Goal: Task Accomplishment & Management: Complete application form

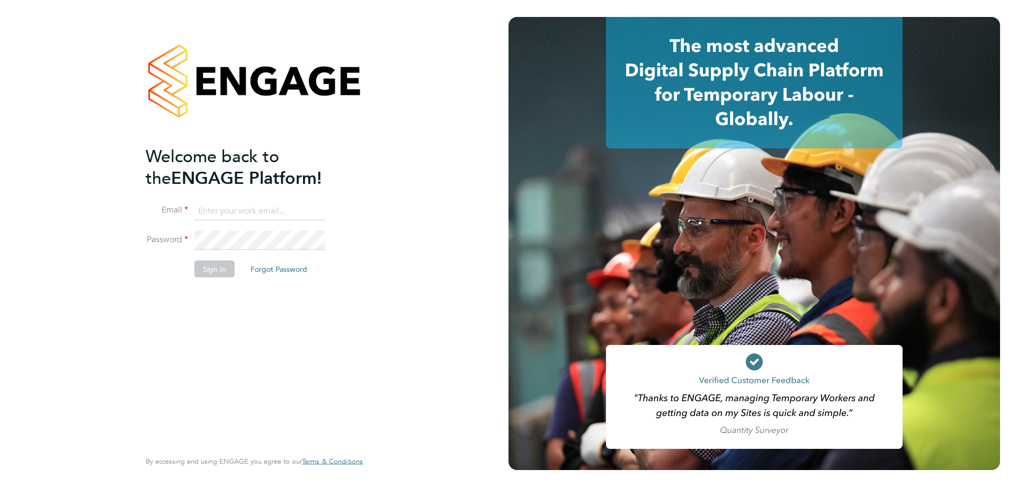
type input "jamespedley@jambo.co"
click at [219, 269] on button "Sign In" at bounding box center [214, 268] width 40 height 17
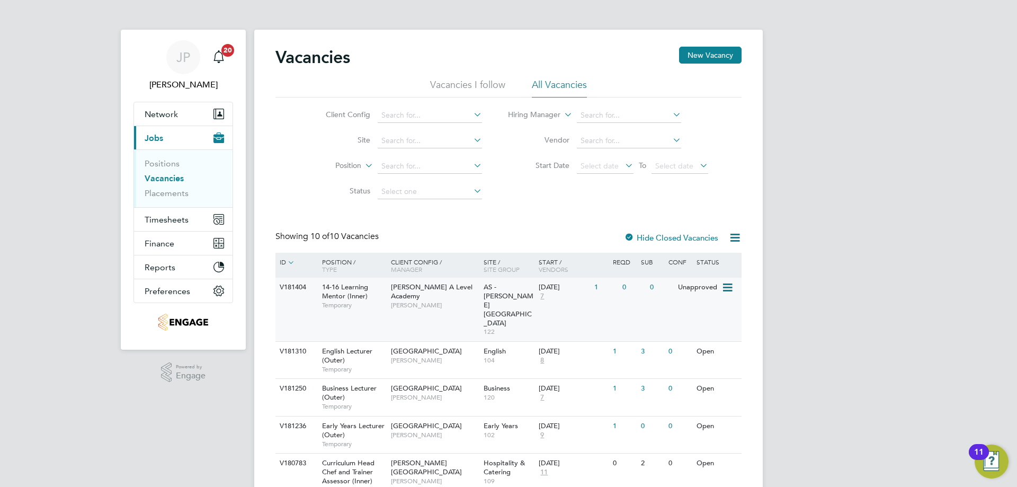
click at [414, 284] on span "[PERSON_NAME] A Level Academy" at bounding box center [432, 291] width 82 height 18
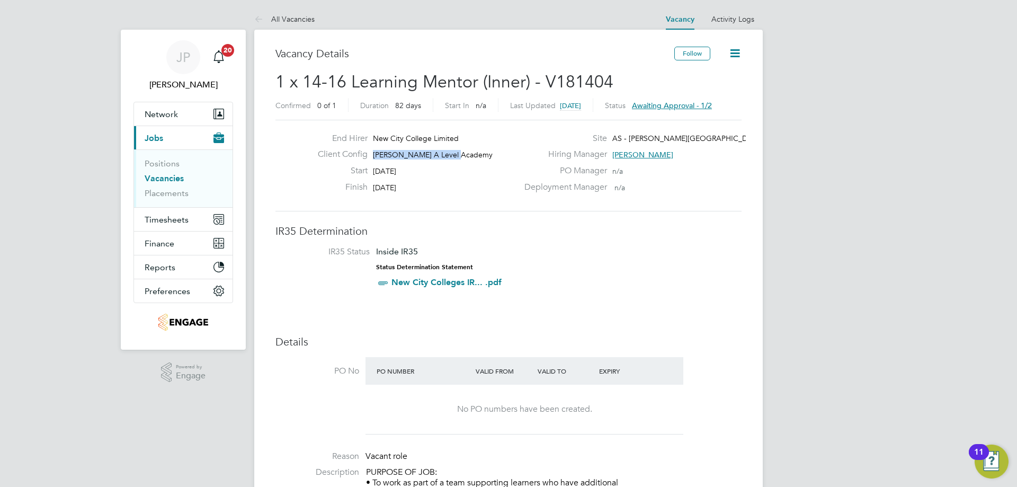
drag, startPoint x: 453, startPoint y: 156, endPoint x: 373, endPoint y: 154, distance: 80.5
click at [373, 154] on div "Client Config Attlee A Level Academy" at bounding box center [413, 157] width 209 height 16
copy span "[PERSON_NAME] A Level Academy"
click at [655, 208] on div "End Hirer New City College Limited Client Config Attlee A Level Academy Start 2…" at bounding box center [508, 166] width 466 height 92
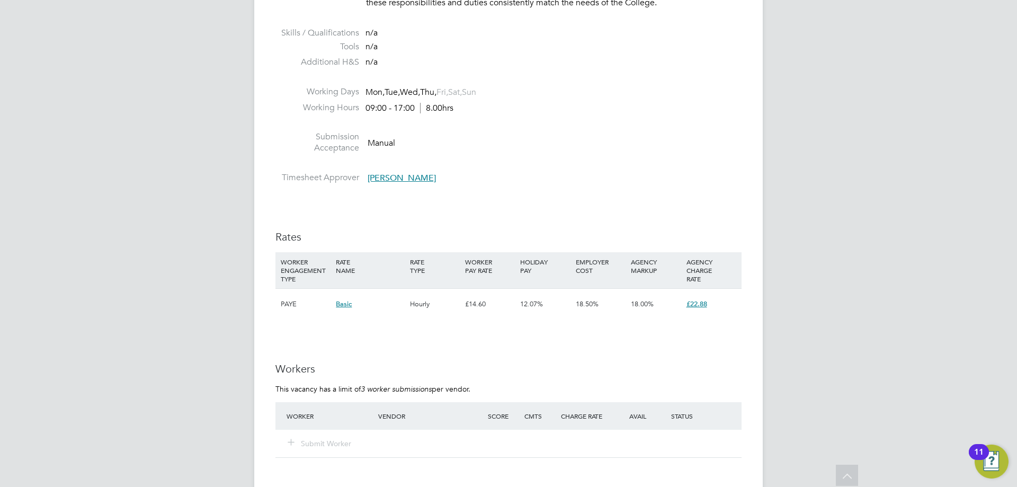
scroll to position [1536, 0]
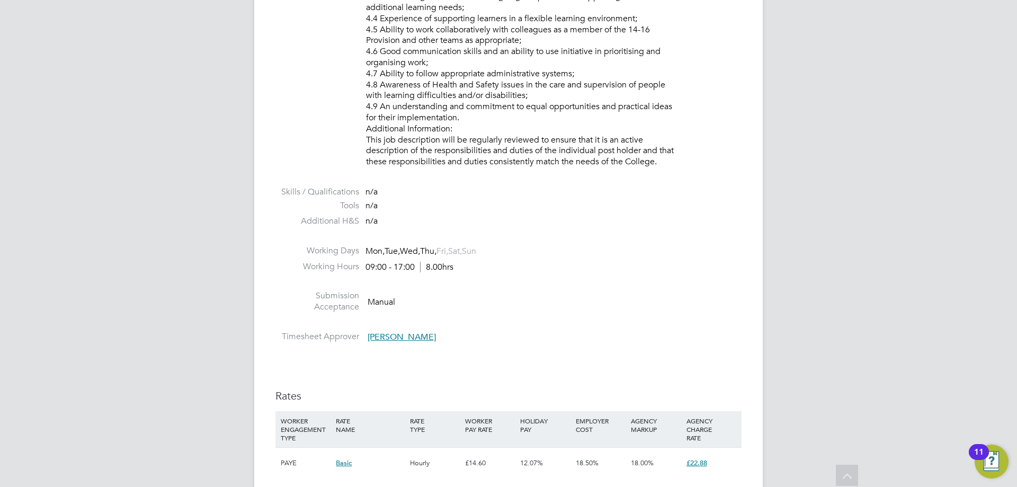
scroll to position [848, 0]
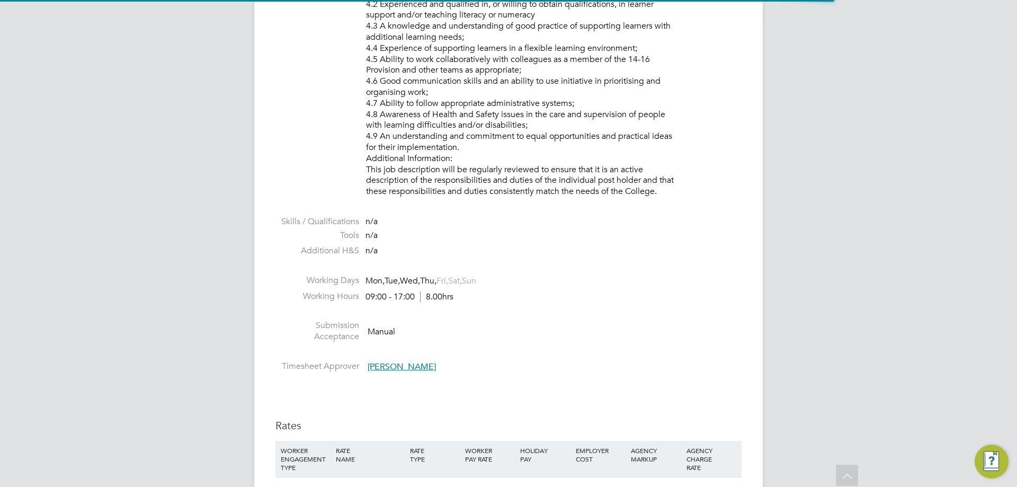
scroll to position [1507, 0]
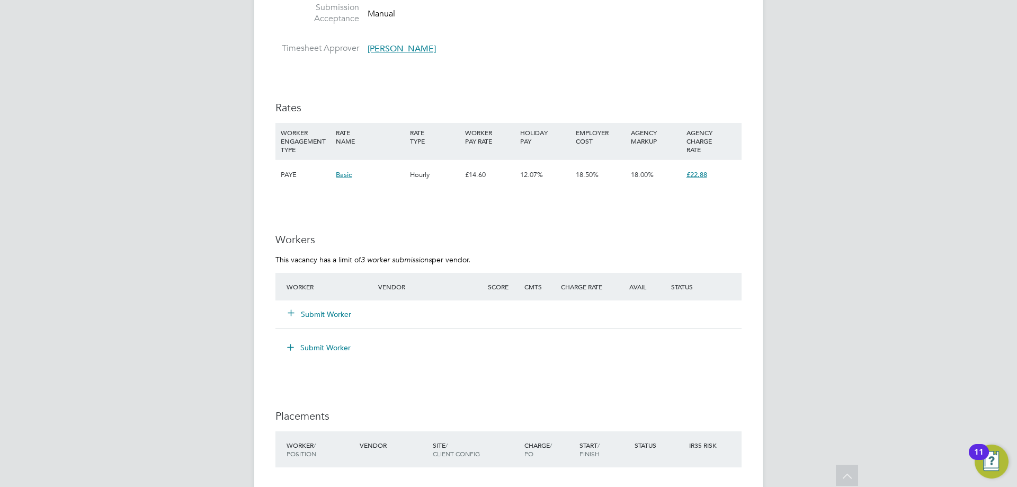
click at [328, 313] on button "Submit Worker" at bounding box center [320, 314] width 64 height 11
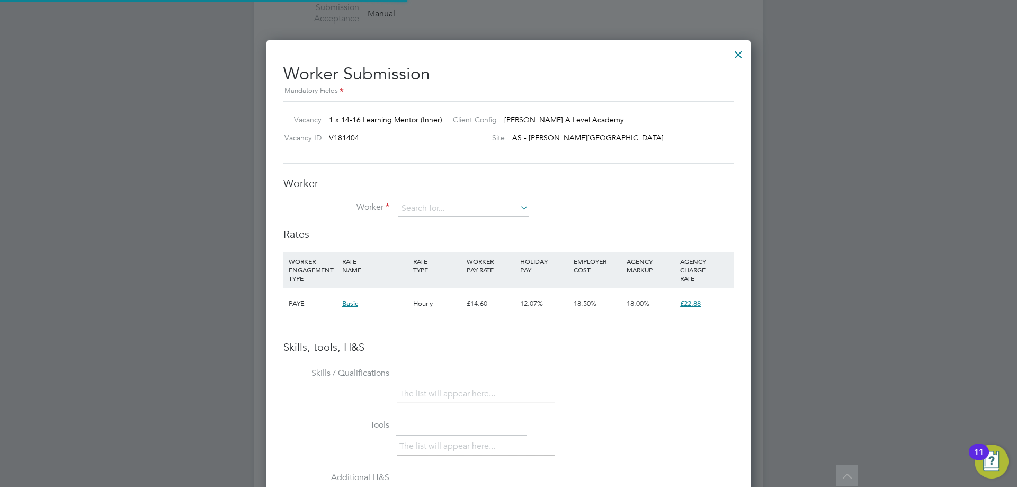
scroll to position [670, 485]
click at [415, 196] on div "Worker Worker Worker Engagement Type" at bounding box center [508, 201] width 450 height 51
click at [417, 208] on input at bounding box center [463, 209] width 131 height 16
click at [464, 220] on li "Sho zeb Naqvi (786486)" at bounding box center [463, 224] width 132 height 14
type input "Shozeb Naqvi (786486)"
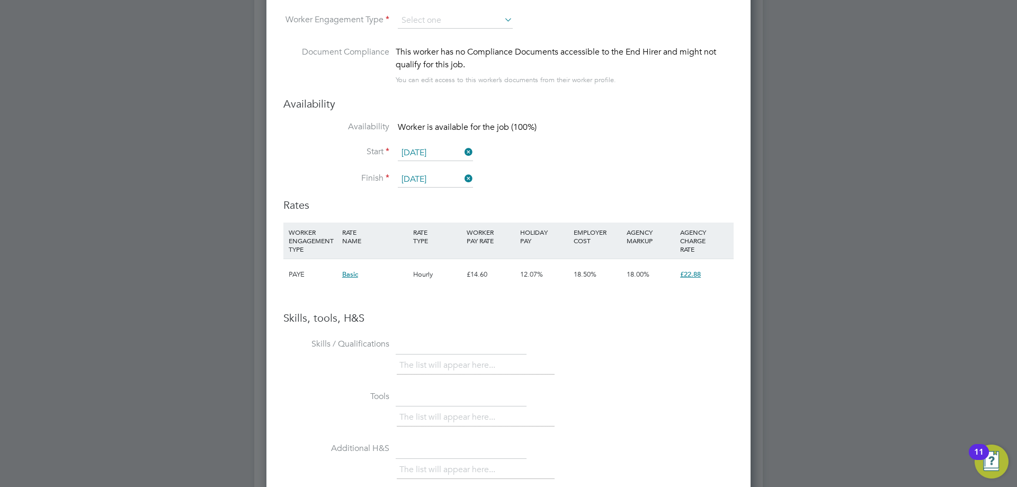
scroll to position [1665, 0]
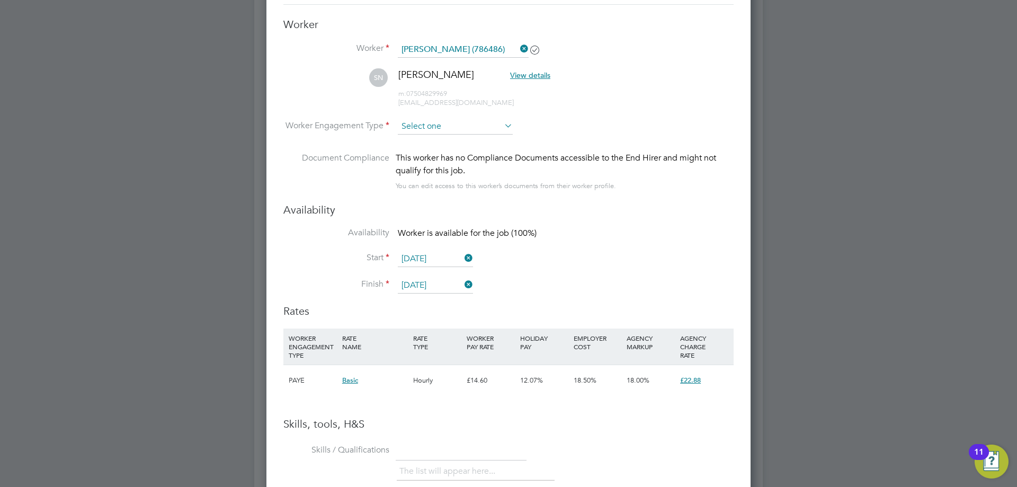
click at [473, 130] on input at bounding box center [455, 127] width 115 height 16
click at [453, 146] on li "Contract" at bounding box center [455, 142] width 116 height 14
type input "Contract"
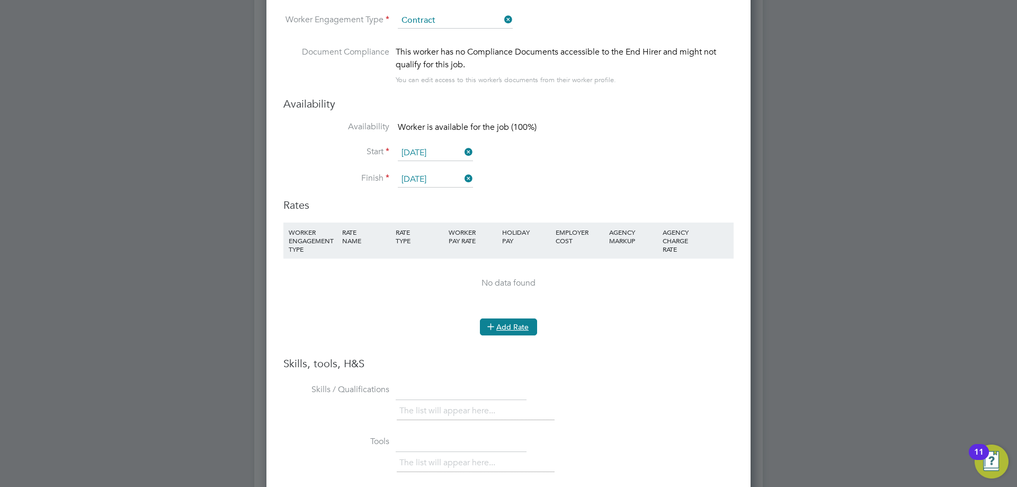
click at [510, 328] on button "Add Rate" at bounding box center [508, 326] width 57 height 17
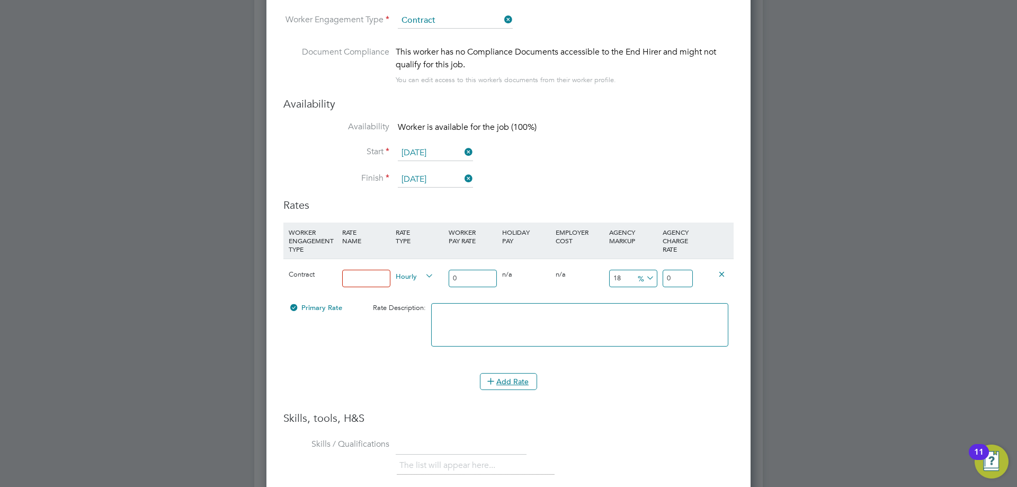
click at [377, 280] on input at bounding box center [366, 278] width 48 height 17
type input "Basic"
drag, startPoint x: 465, startPoint y: 279, endPoint x: 311, endPoint y: 268, distance: 154.5
click at [349, 280] on div "Contract Basic Hourly 0 0 n/a 0 n/a 18 0 % 0" at bounding box center [508, 278] width 450 height 39
type input "1"
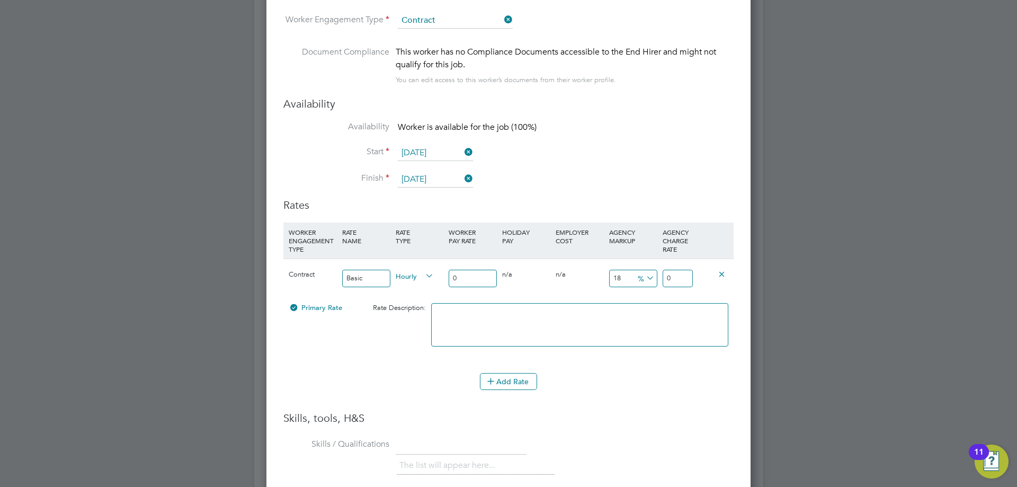
type input "1.18"
type input "16"
type input "18.88"
type input "16.1"
type input "18.998"
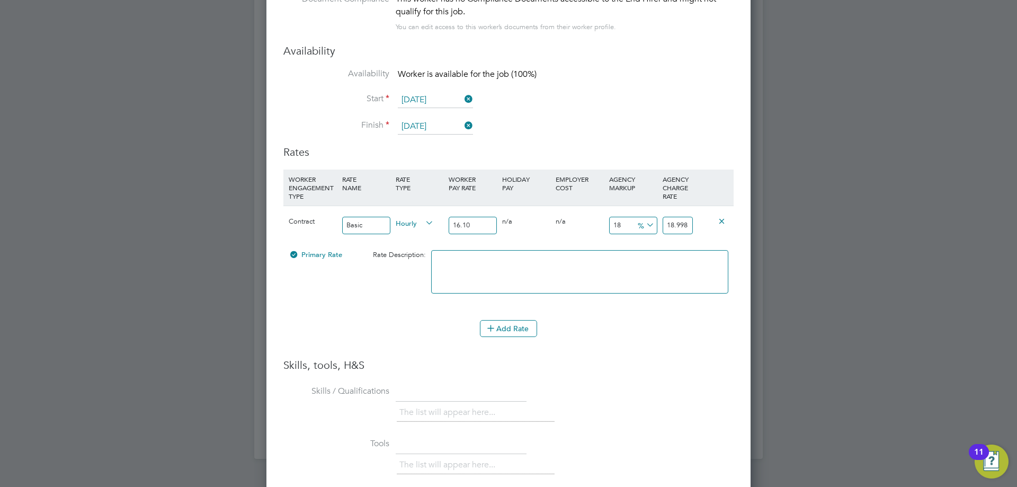
type input "16.10"
click at [644, 227] on icon at bounding box center [644, 225] width 0 height 15
click at [644, 251] on li "£" at bounding box center [646, 251] width 25 height 14
click at [681, 224] on input "18.998" at bounding box center [678, 225] width 30 height 17
click at [685, 224] on input "18.998" at bounding box center [678, 225] width 30 height 17
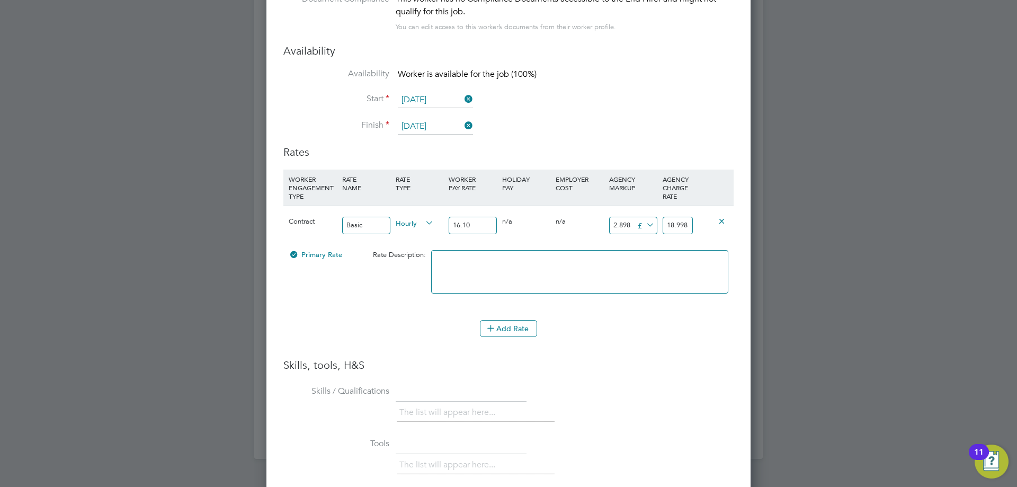
click at [685, 224] on input "18.998" at bounding box center [678, 225] width 30 height 17
type input "-14.1"
type input "2"
type input "7.9"
type input "24"
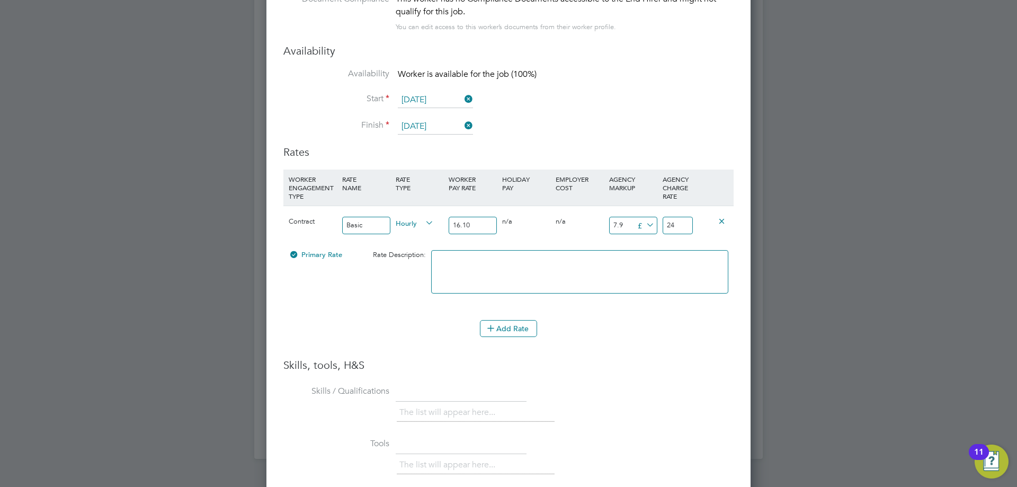
drag, startPoint x: 481, startPoint y: 228, endPoint x: 437, endPoint y: 227, distance: 44.0
click at [437, 227] on div "Contract Basic Hourly 16.10 0 n/a 0 n/a 49.06832298136646 7.9 £ 24" at bounding box center [508, 225] width 450 height 39
type input "1"
type input "8.9"
type input "18"
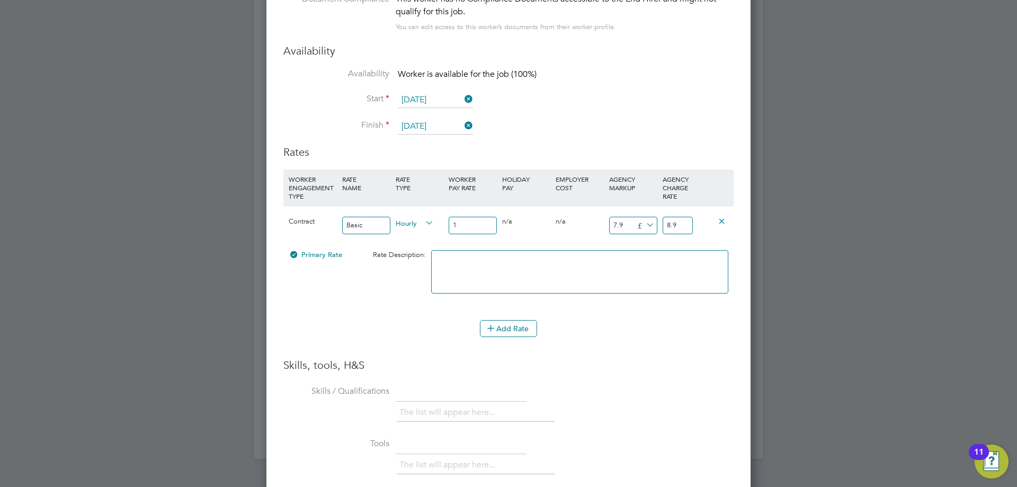
type input "25.9"
type input "1"
type input "8.9"
type input "17"
type input "24.9"
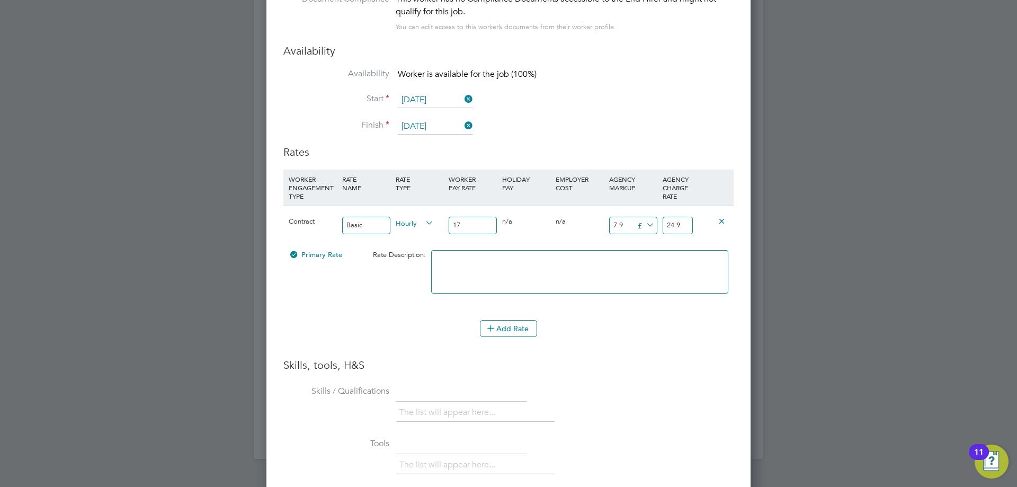
type input "17"
drag, startPoint x: 688, startPoint y: 223, endPoint x: 662, endPoint y: 222, distance: 26.5
click at [662, 222] on div "24.9" at bounding box center [677, 225] width 35 height 39
type input "-15"
type input "2"
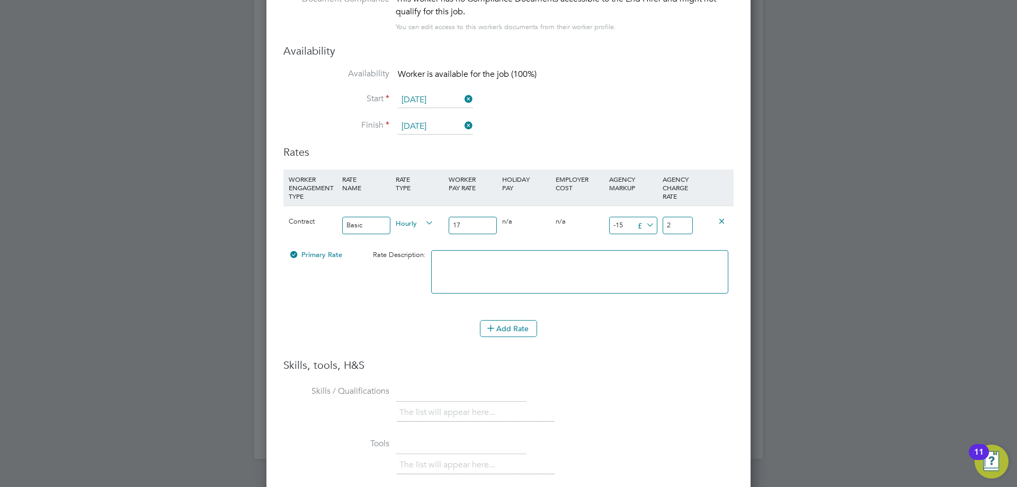
type input "8"
type input "25"
click at [686, 334] on div "Add Rate" at bounding box center [508, 328] width 450 height 17
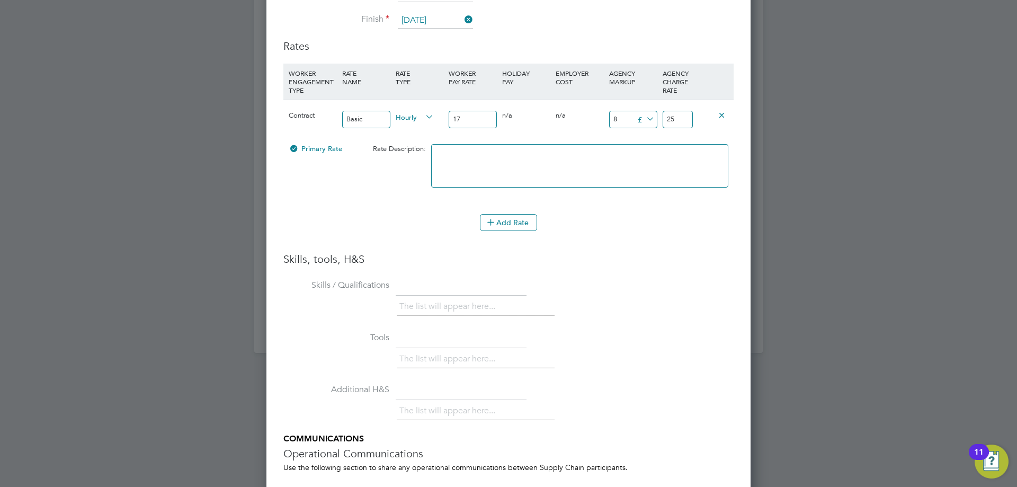
click at [682, 118] on input "25" at bounding box center [678, 119] width 30 height 17
type input "-15"
type input "2"
type input "7"
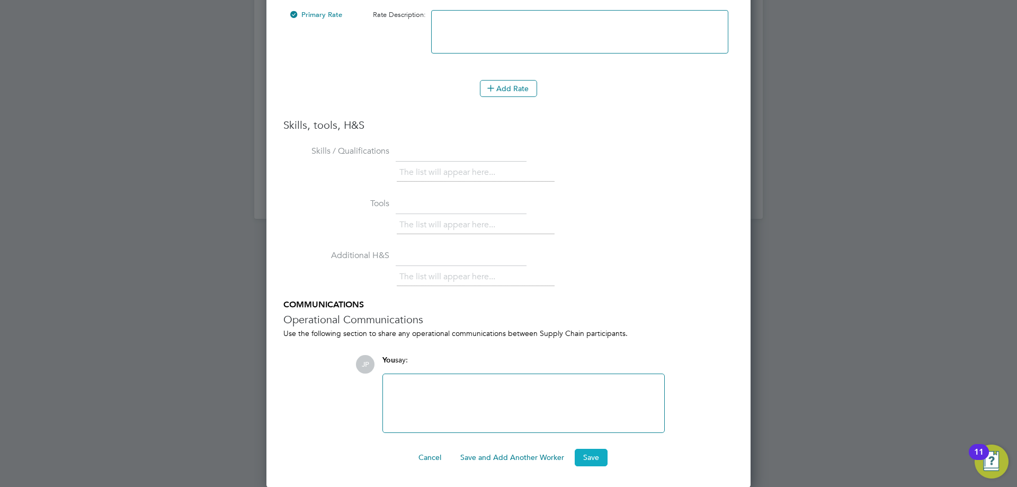
type input "24"
click at [587, 453] on button "Save" at bounding box center [591, 457] width 33 height 17
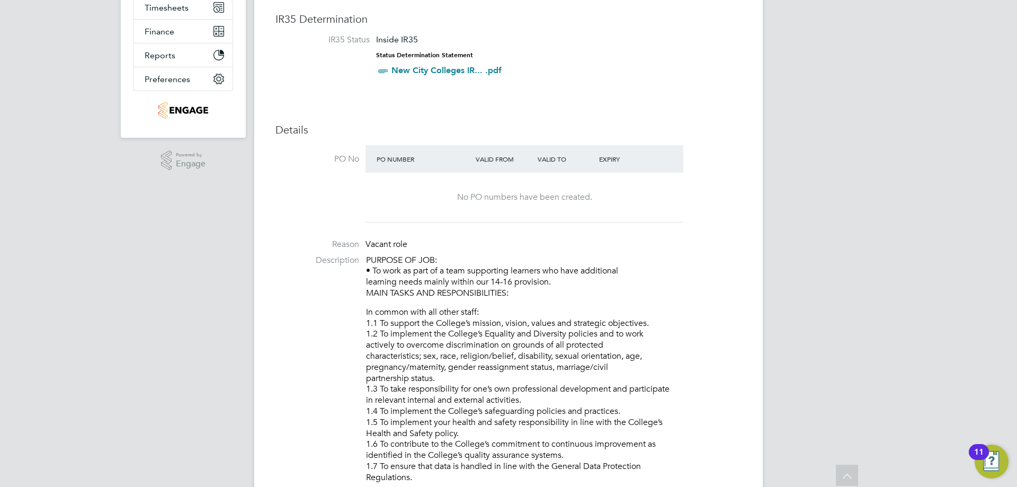
scroll to position [106, 0]
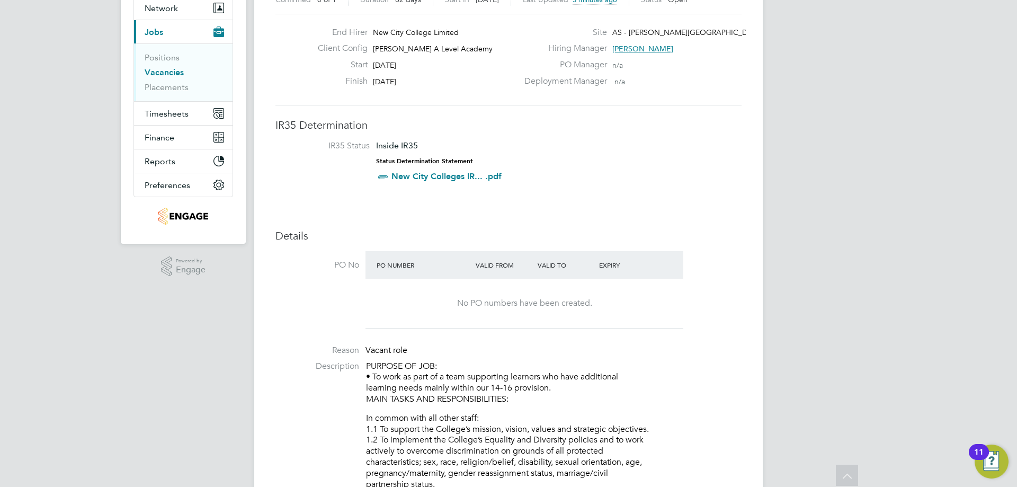
click at [435, 306] on div "No PO numbers have been created." at bounding box center [524, 303] width 297 height 11
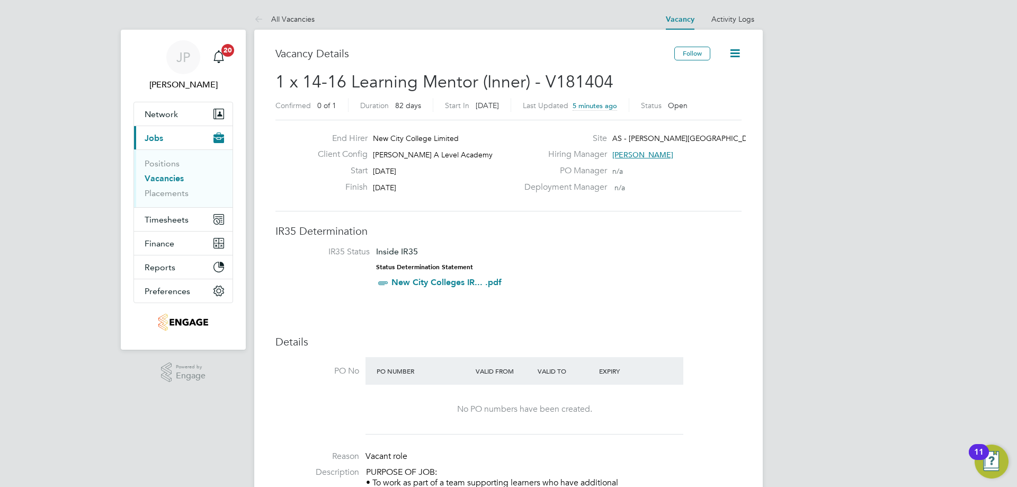
click at [733, 51] on icon at bounding box center [734, 53] width 13 height 13
click at [652, 228] on h3 "IR35 Determination" at bounding box center [508, 231] width 466 height 14
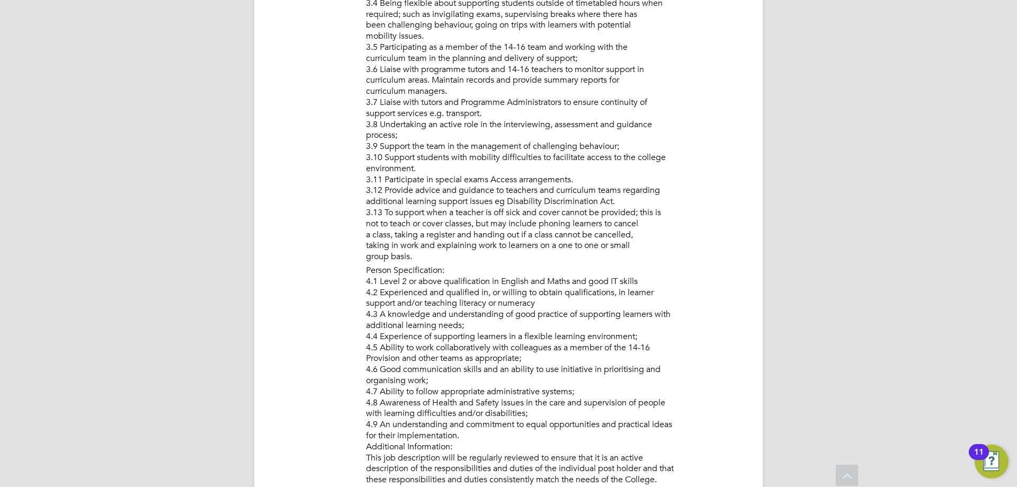
scroll to position [1430, 0]
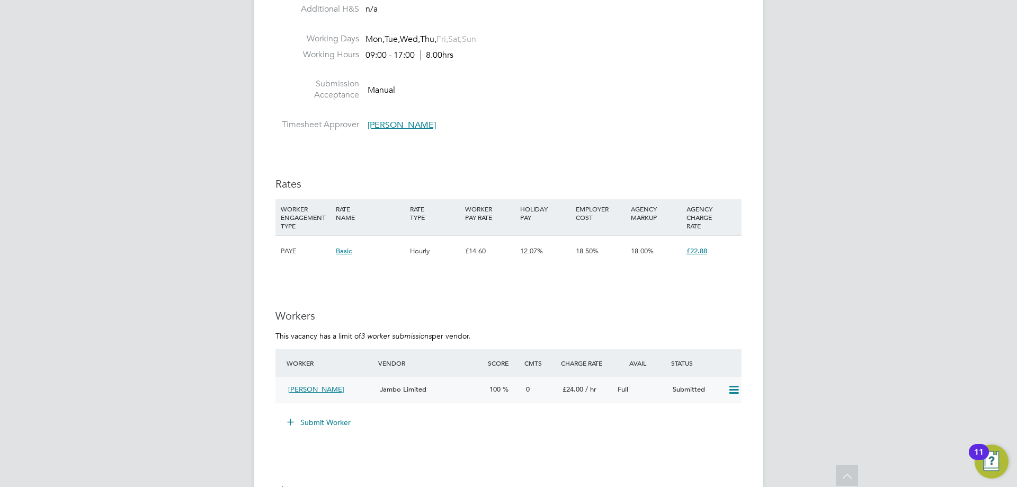
click at [397, 387] on span "Jambo Limited" at bounding box center [403, 389] width 47 height 9
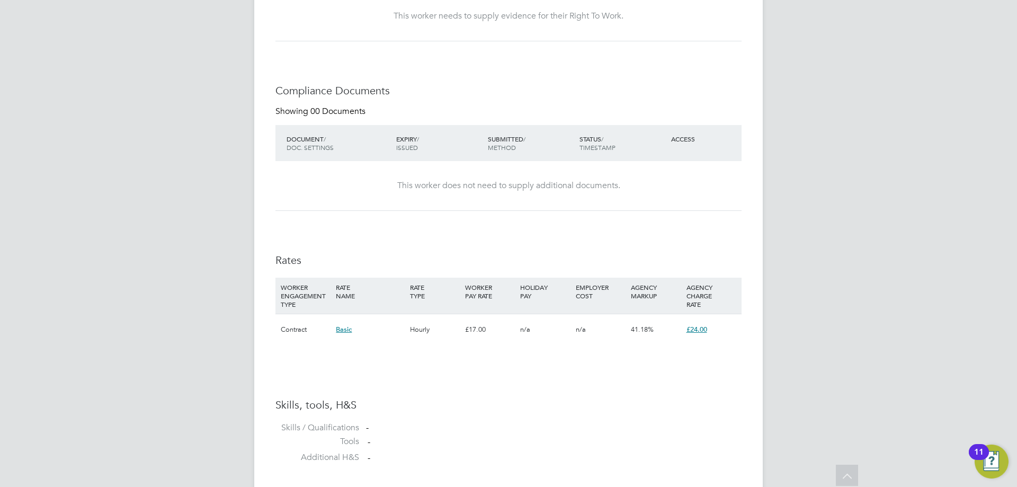
scroll to position [741, 0]
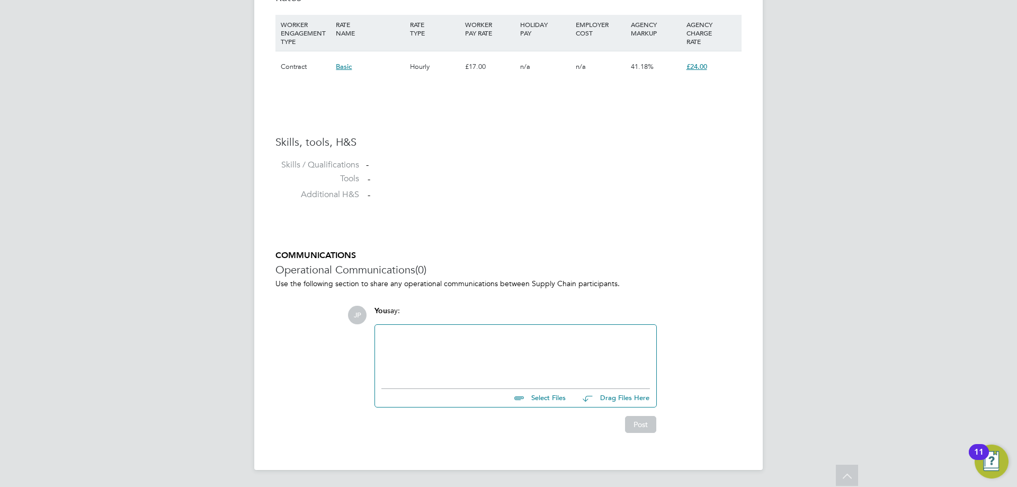
click at [535, 396] on input "file" at bounding box center [570, 396] width 159 height 15
type input "C:\fakepath\Shozeb HQ00253712.docx"
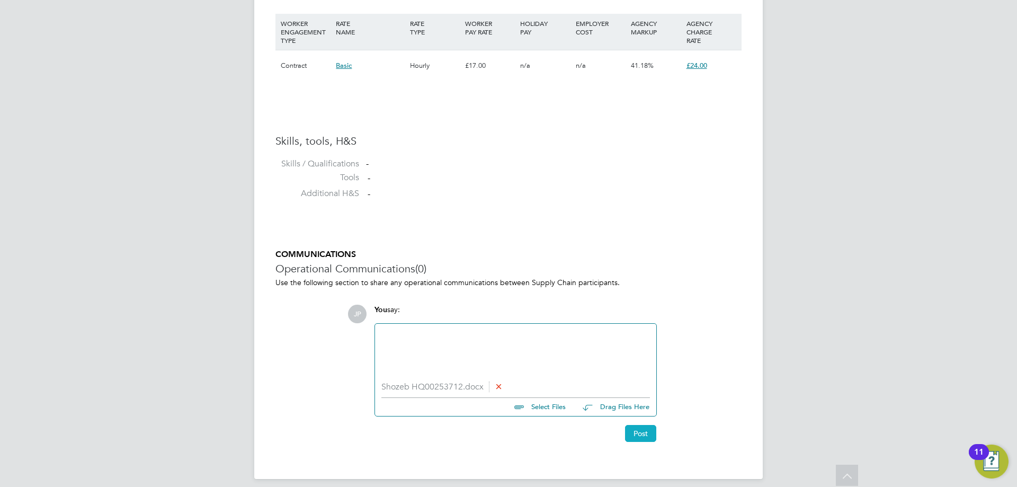
click at [644, 439] on button "Post" at bounding box center [640, 433] width 31 height 17
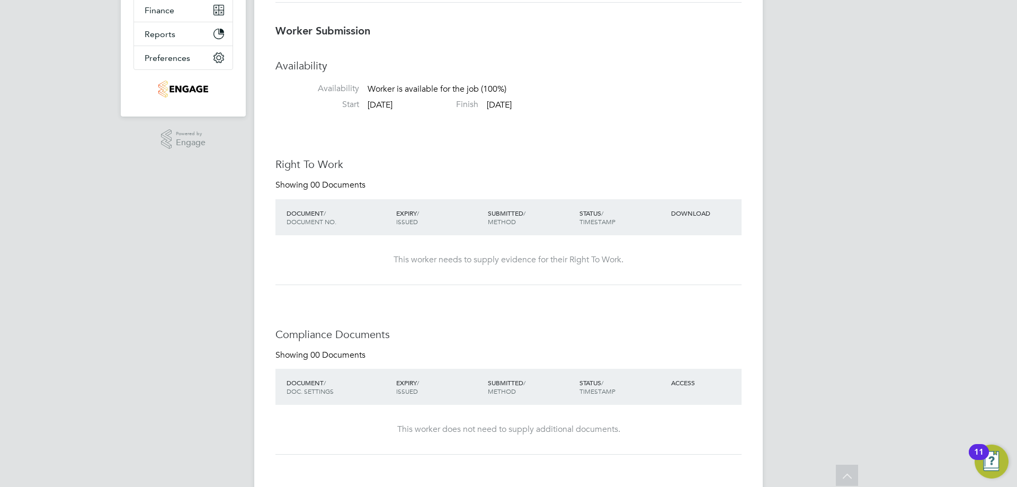
scroll to position [0, 0]
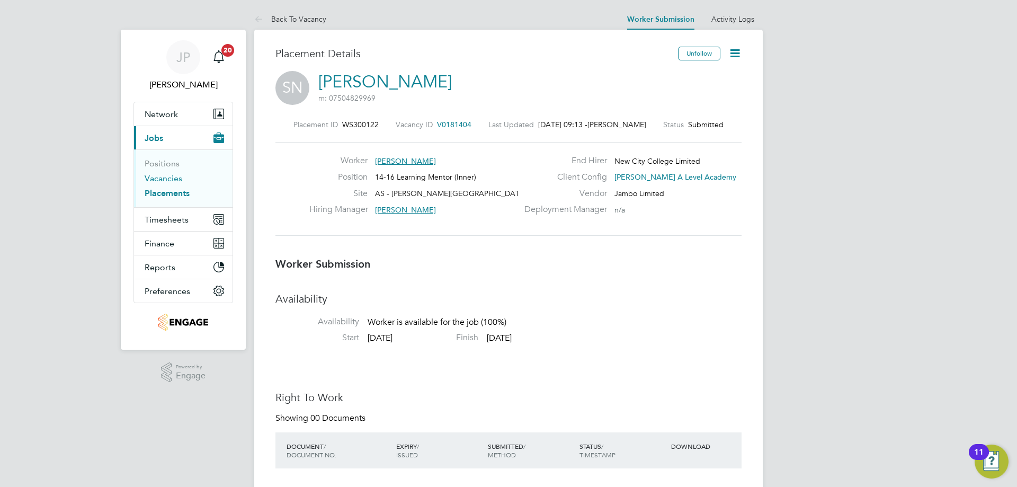
click at [170, 181] on link "Vacancies" at bounding box center [164, 178] width 38 height 10
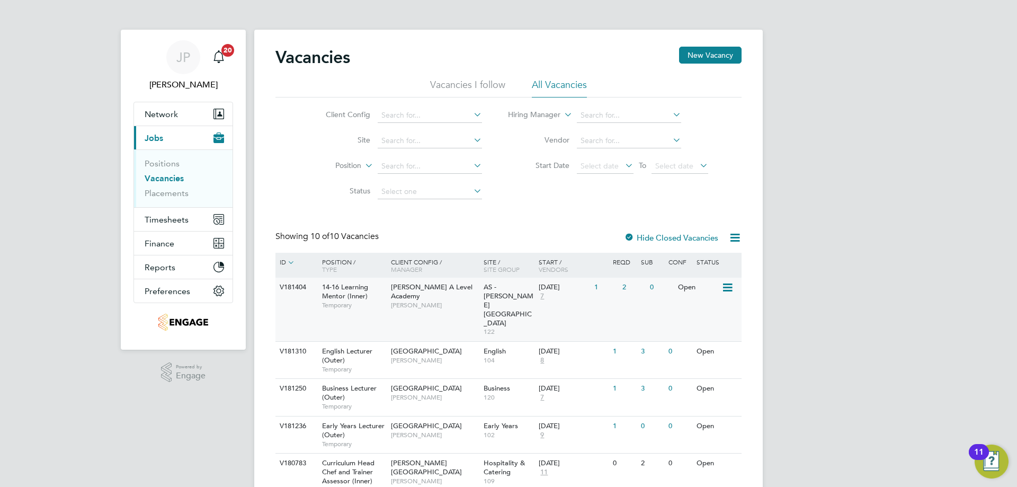
click at [530, 294] on div "AS - Attlee Academy 122" at bounding box center [509, 310] width 56 height 64
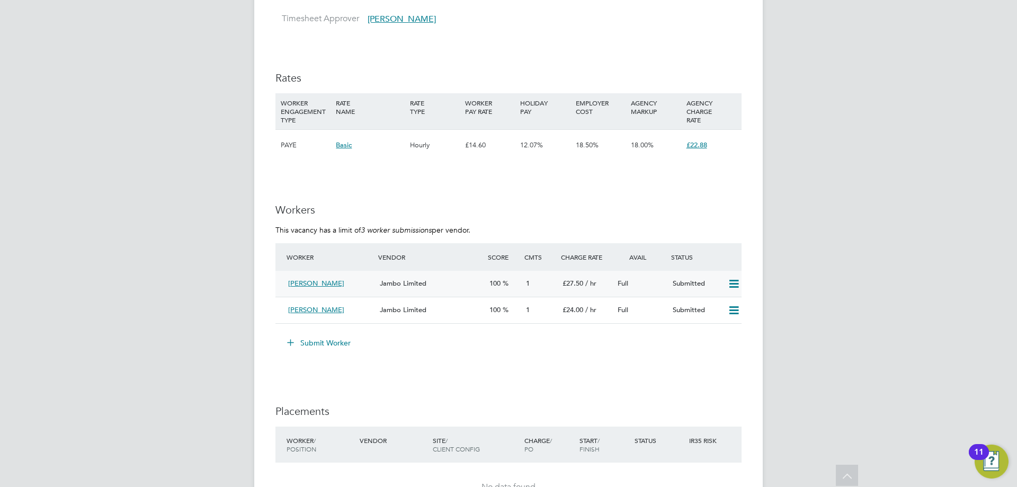
click at [404, 287] on div "Jambo Limited" at bounding box center [431, 283] width 110 height 17
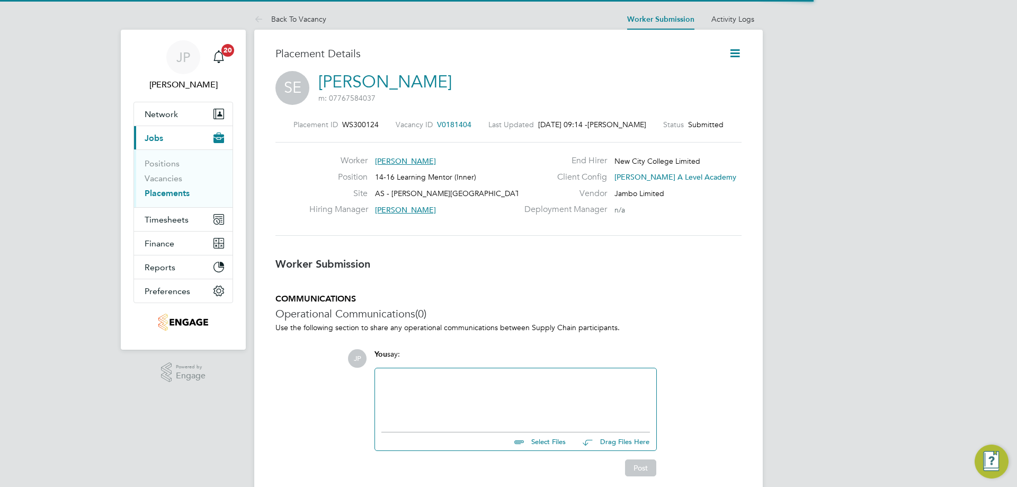
scroll to position [5, 5]
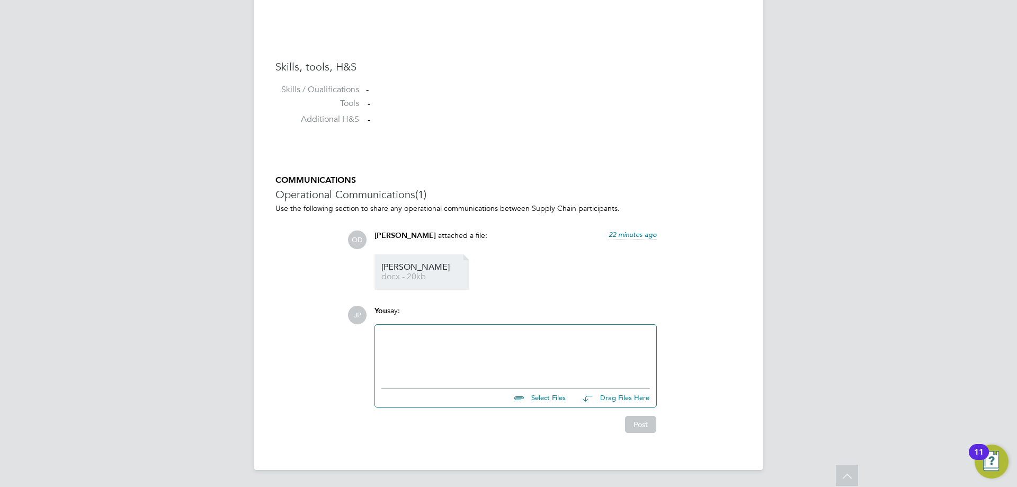
click at [410, 274] on span "docx - 20kb" at bounding box center [423, 277] width 85 height 8
click at [389, 263] on span "SHIFANA" at bounding box center [423, 267] width 85 height 8
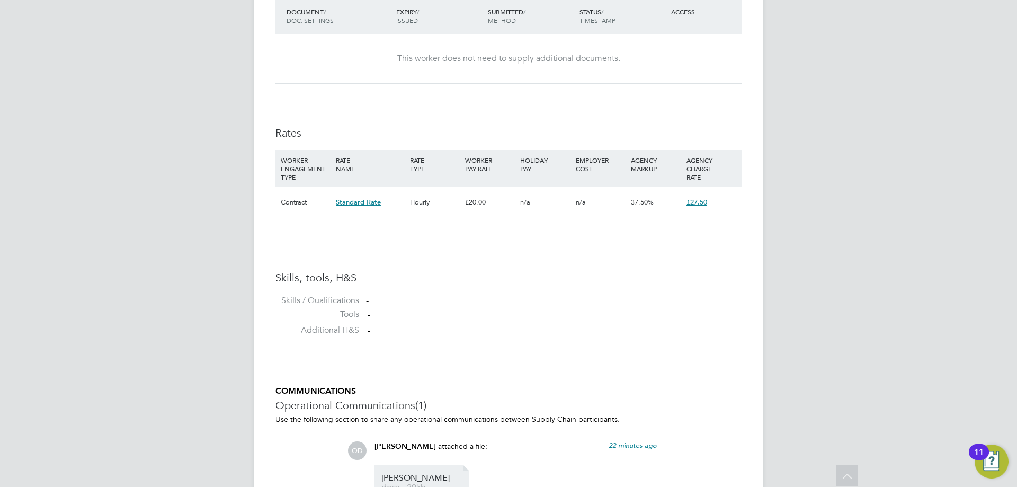
click at [418, 480] on span "SHIFANA" at bounding box center [423, 478] width 85 height 8
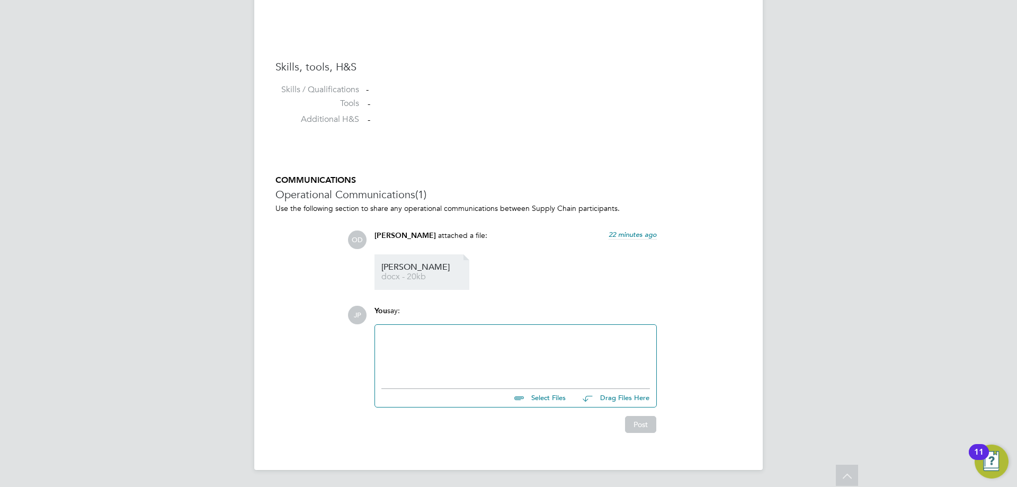
click at [390, 271] on link "SHIFANA docx - 20kb" at bounding box center [423, 271] width 85 height 17
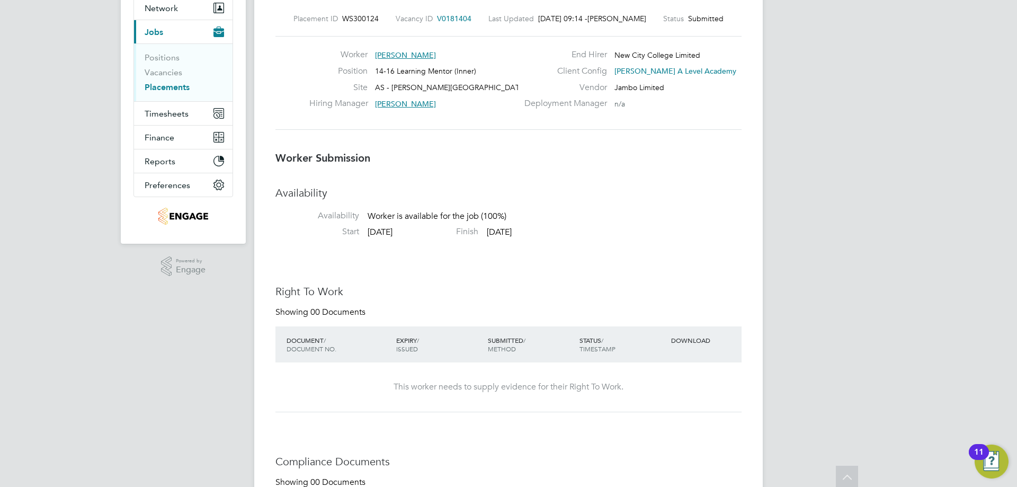
scroll to position [0, 0]
